Goal: Task Accomplishment & Management: Use online tool/utility

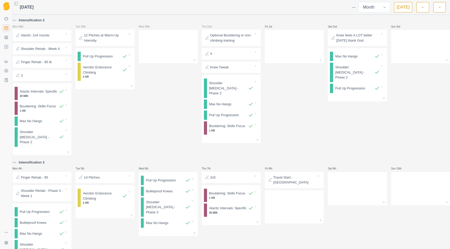
select select "month"
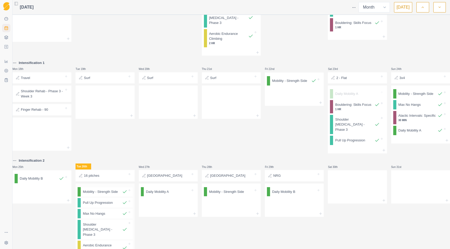
scroll to position [356, 0]
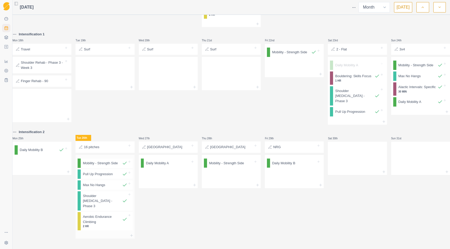
click at [112, 233] on div at bounding box center [104, 236] width 59 height 6
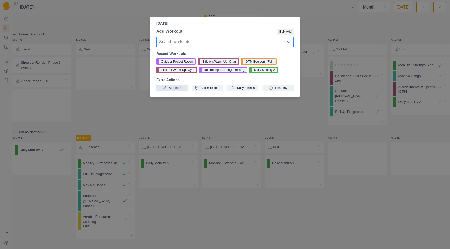
click at [179, 87] on button "Add note" at bounding box center [171, 88] width 31 height 6
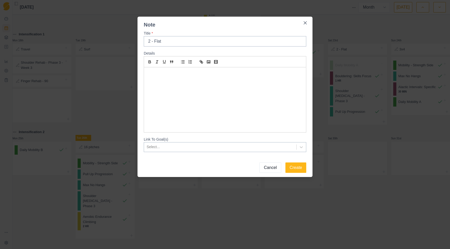
type input "2 - Flat"
click at [203, 76] on p at bounding box center [225, 74] width 154 height 6
click at [291, 170] on button "Create" at bounding box center [295, 168] width 21 height 10
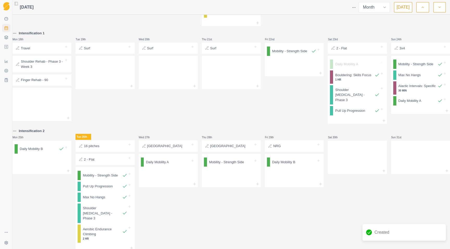
click at [94, 159] on p "2 - Flat" at bounding box center [89, 159] width 10 height 5
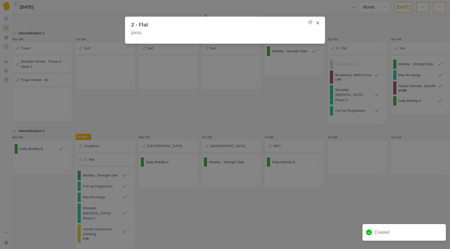
click at [309, 25] on header "2 - Flat" at bounding box center [225, 23] width 200 height 12
click at [256, 92] on div "2 - Flat [DATE]" at bounding box center [225, 124] width 450 height 249
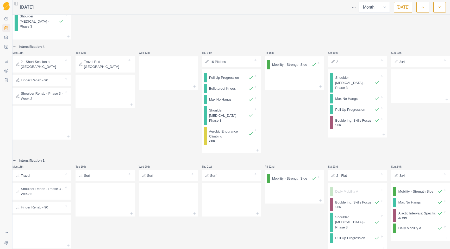
scroll to position [222, 0]
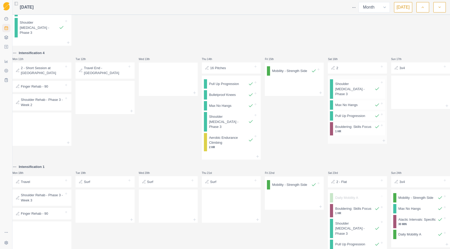
click at [347, 127] on p "Bouldering: Skills Focus" at bounding box center [353, 126] width 36 height 5
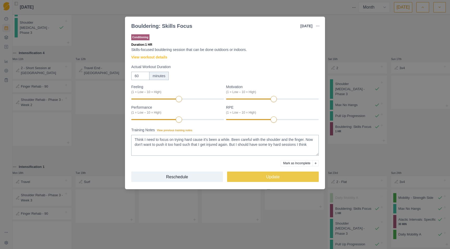
click at [372, 35] on div "Bouldering: Skills Focus [DATE] Link To Goal View Workout Metrics Edit Original…" at bounding box center [225, 124] width 450 height 249
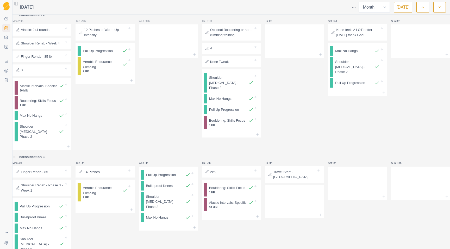
scroll to position [0, 0]
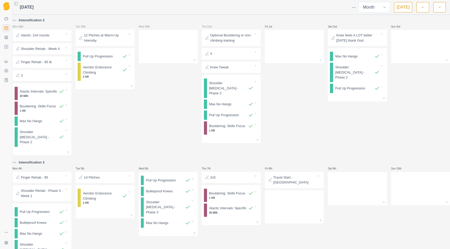
click at [220, 56] on div at bounding box center [232, 53] width 41 height 5
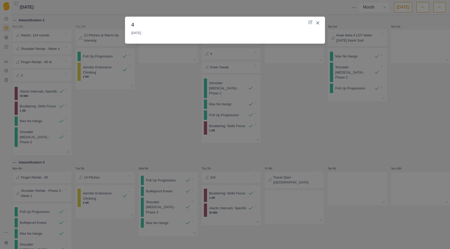
click at [248, 96] on div "4 [DATE]" at bounding box center [225, 124] width 450 height 249
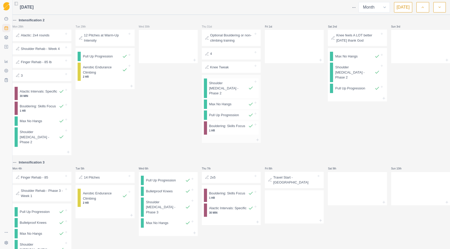
click at [238, 125] on p "Bouldering: Skills Focus" at bounding box center [227, 126] width 36 height 5
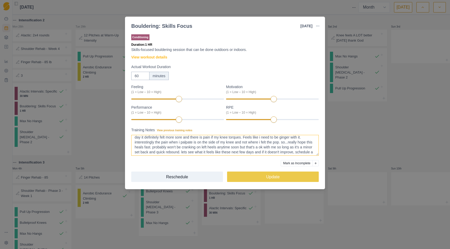
scroll to position [19, 0]
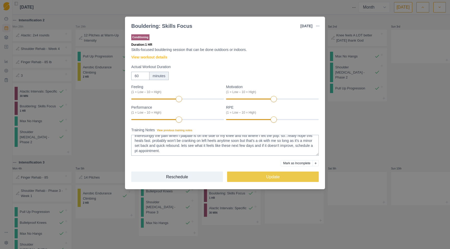
click at [416, 147] on div "Bouldering: Skills Focus [DATE] Link To Goal View Workout Metrics Edit Original…" at bounding box center [225, 124] width 450 height 249
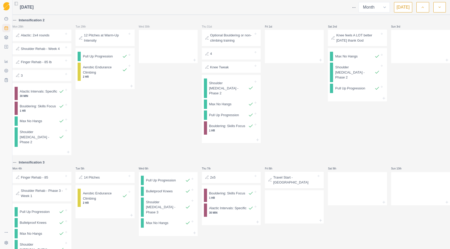
click at [343, 37] on p "Knee feels A LOT better [DATE] thank God" at bounding box center [357, 38] width 43 height 10
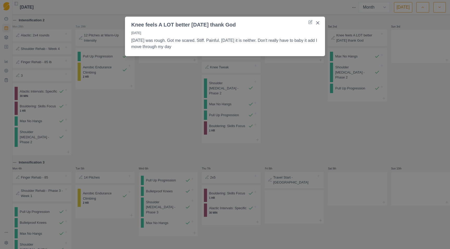
click at [291, 99] on div "Knee feels A LOT better [DATE] thank God [DATE] [DATE] was rough. Got me scared…" at bounding box center [225, 124] width 450 height 249
